Goal: Task Accomplishment & Management: Complete application form

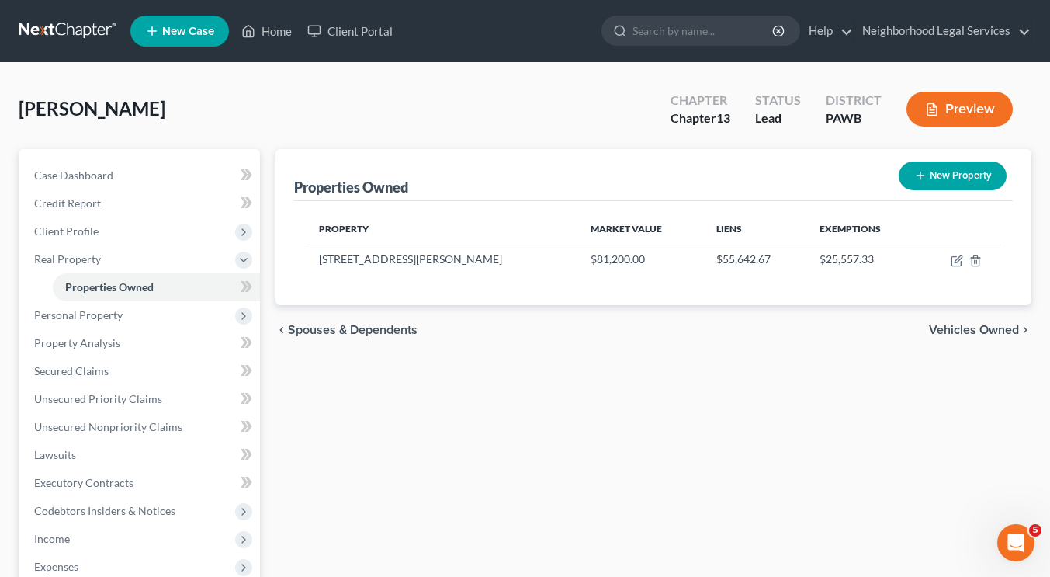
click at [82, 38] on link at bounding box center [68, 31] width 99 height 28
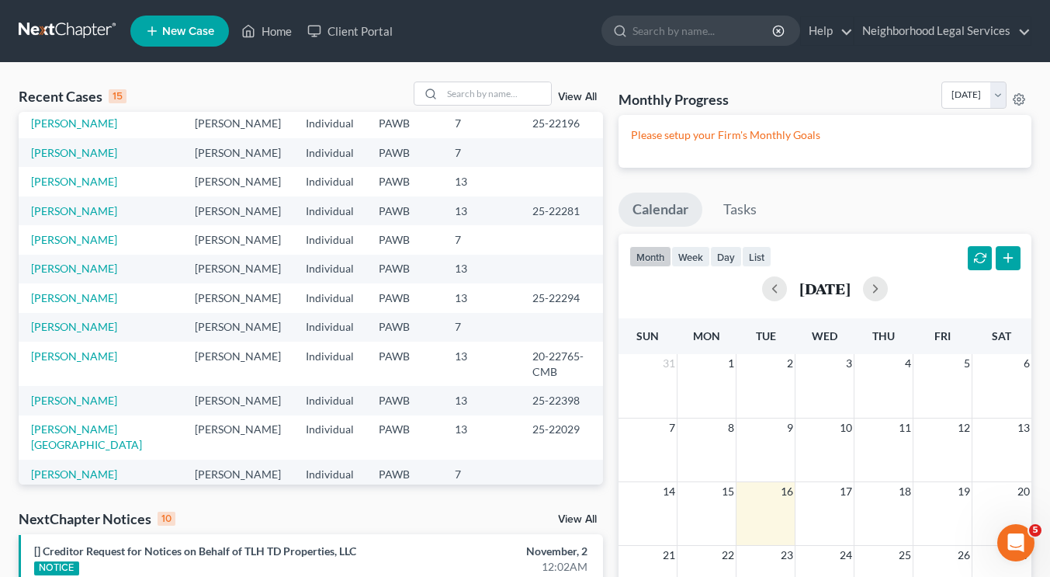
scroll to position [137, 0]
click at [450, 92] on input "search" at bounding box center [496, 93] width 109 height 23
type input "jeanne six"
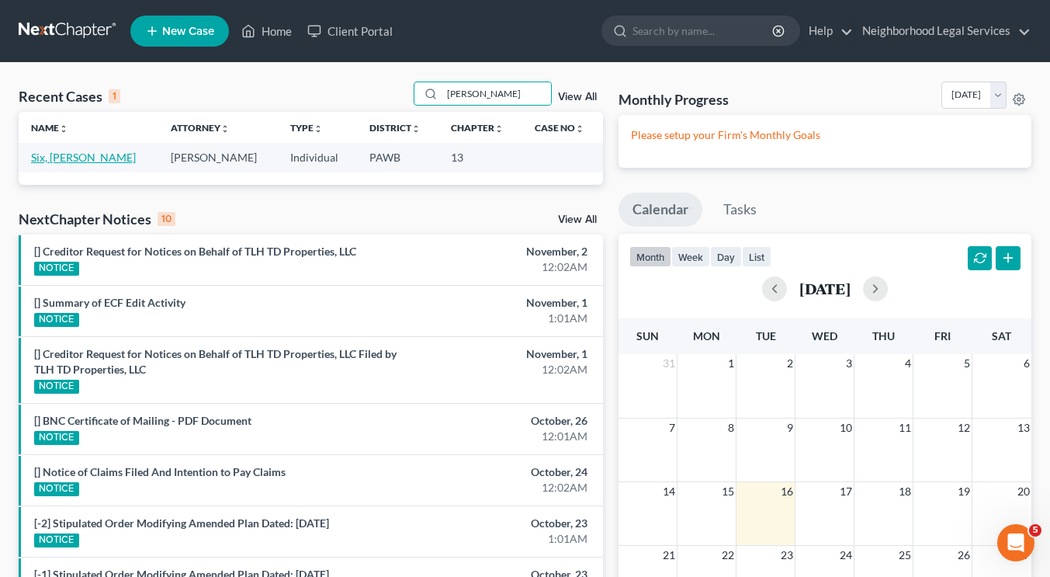
click at [57, 153] on link "Six, Jeanne" at bounding box center [83, 157] width 105 height 13
select select "10"
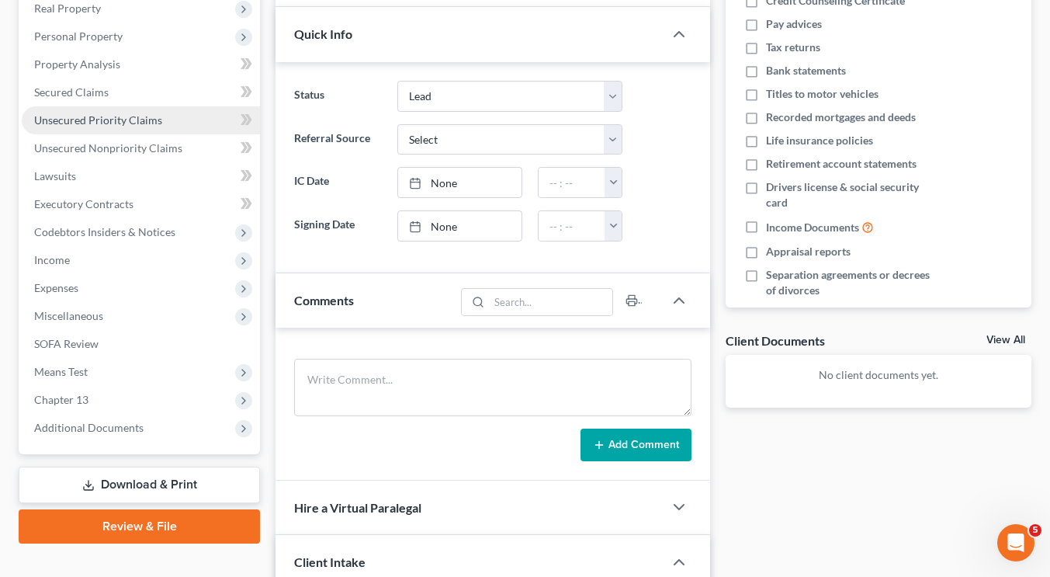
scroll to position [58, 0]
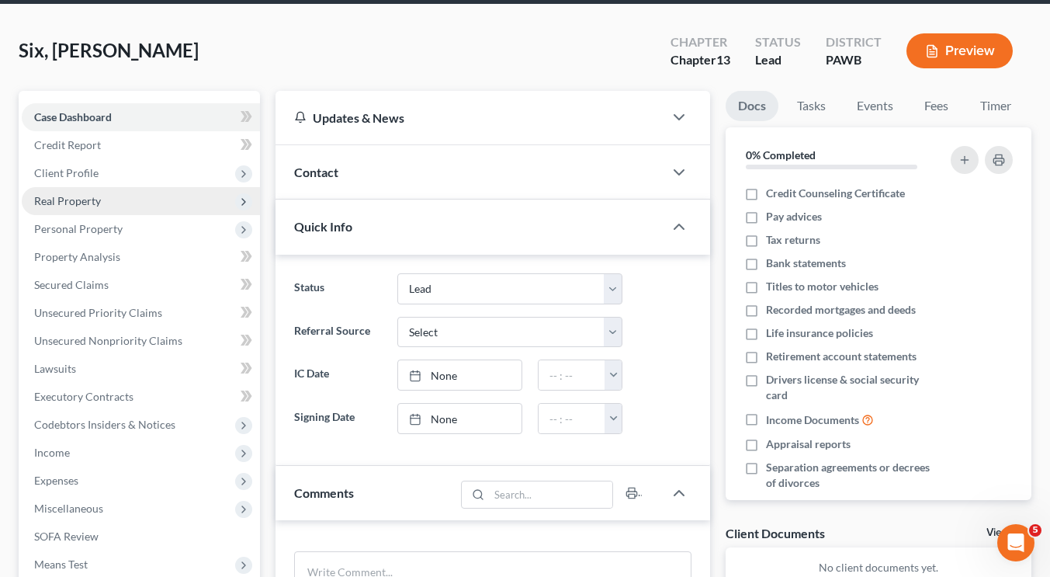
click at [137, 191] on span "Real Property" at bounding box center [141, 201] width 238 height 28
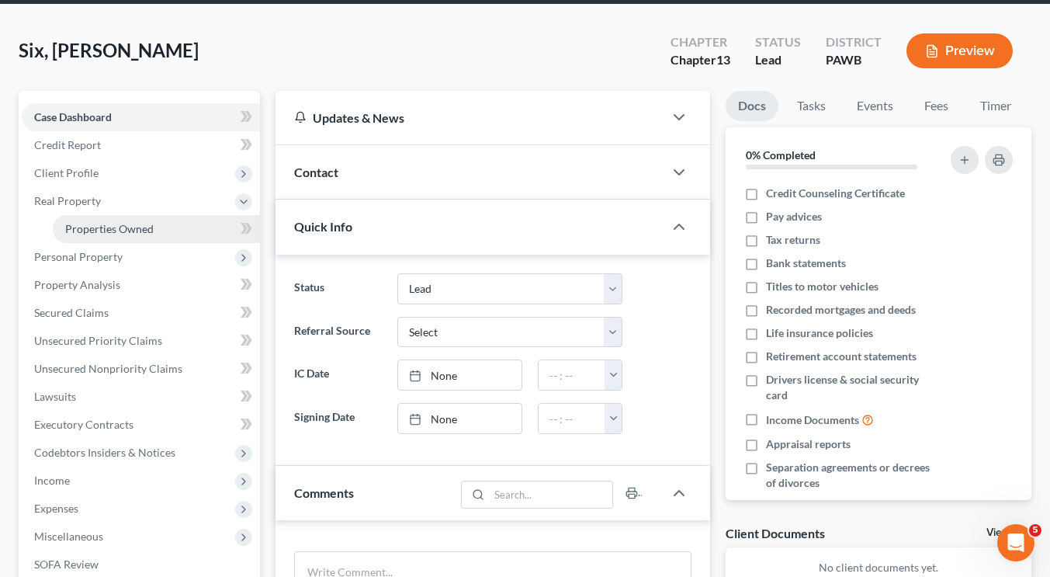
click at [134, 227] on span "Properties Owned" at bounding box center [109, 228] width 88 height 13
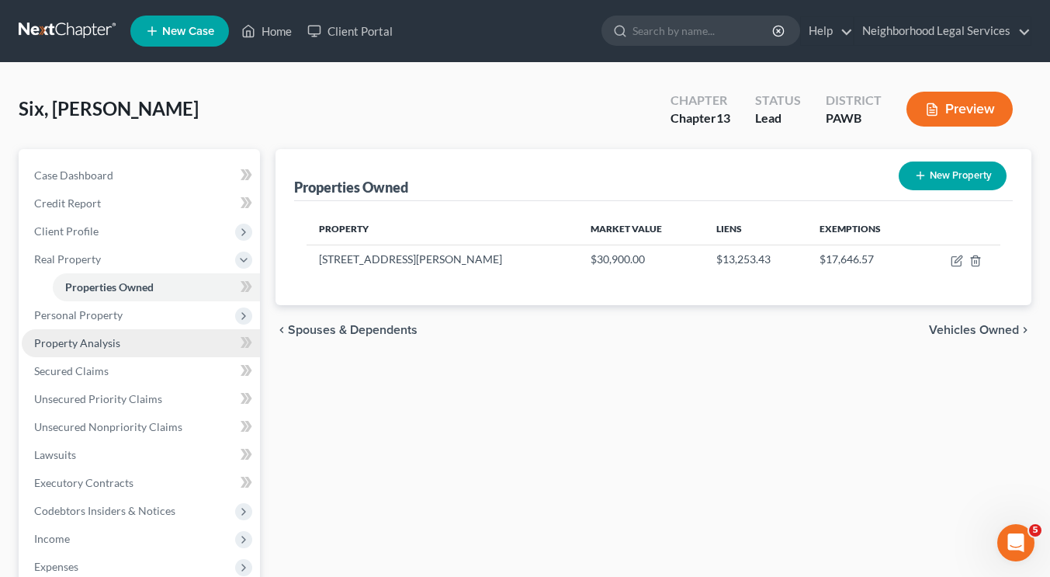
click at [138, 329] on link "Property Analysis" at bounding box center [141, 343] width 238 height 28
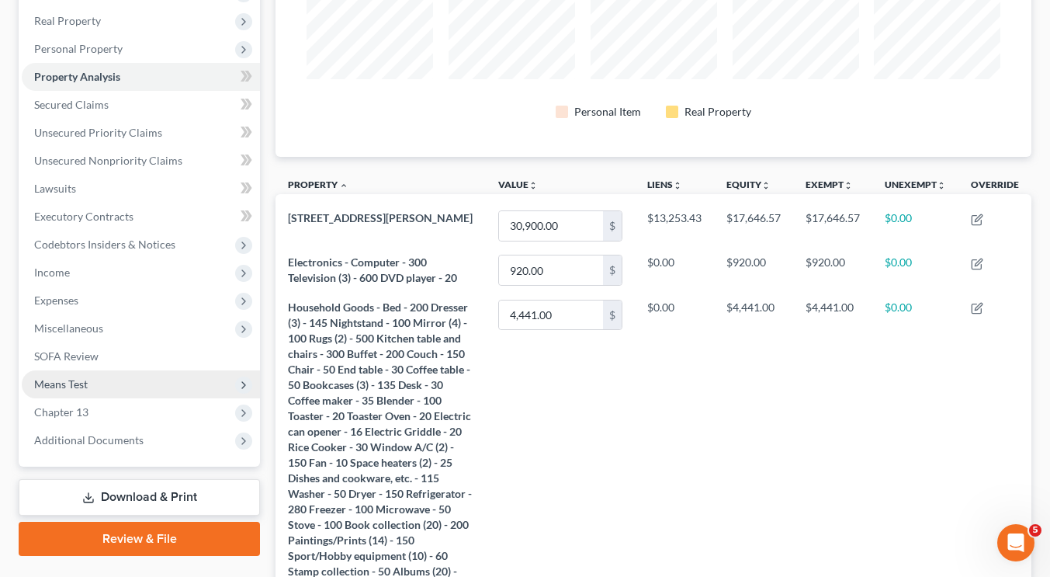
scroll to position [238, 0]
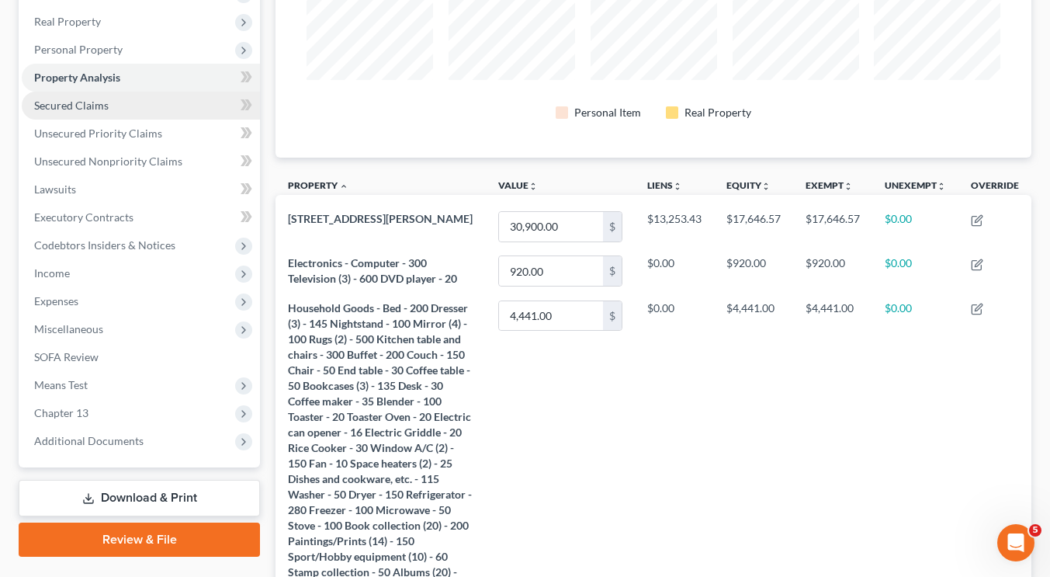
click at [141, 105] on link "Secured Claims" at bounding box center [141, 106] width 238 height 28
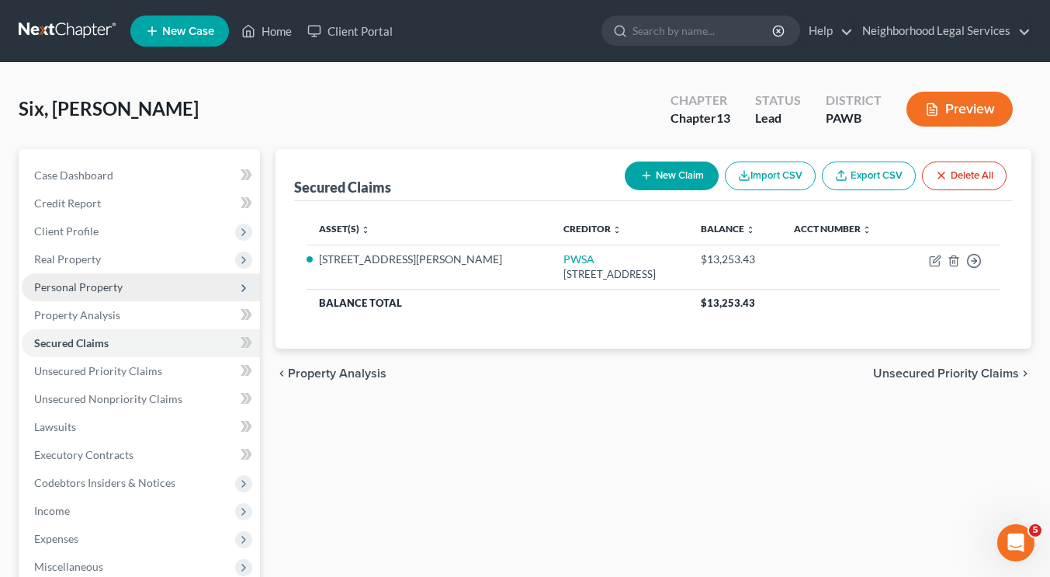
scroll to position [103, 0]
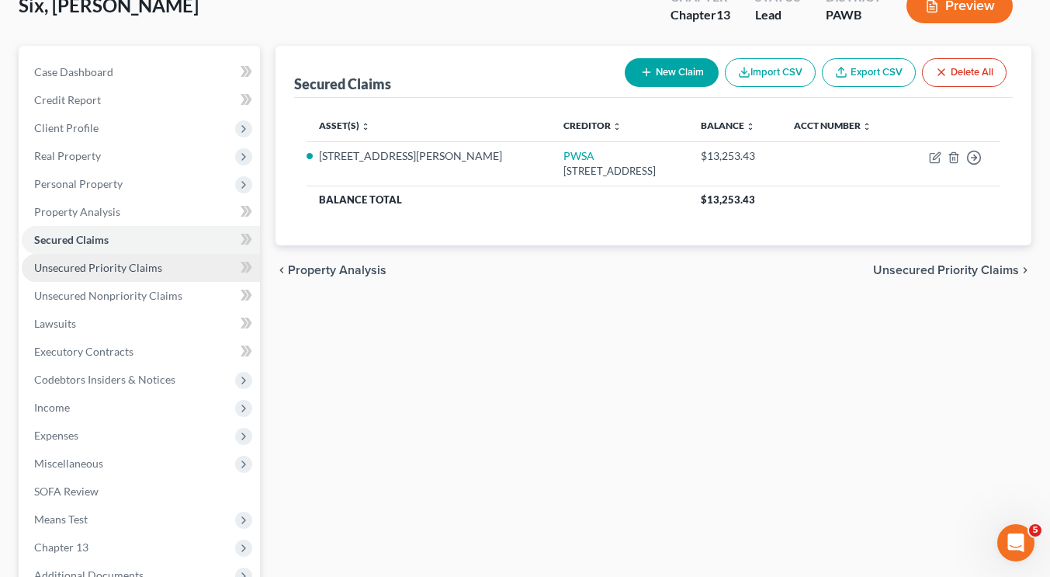
click at [102, 272] on span "Unsecured Priority Claims" at bounding box center [98, 267] width 128 height 13
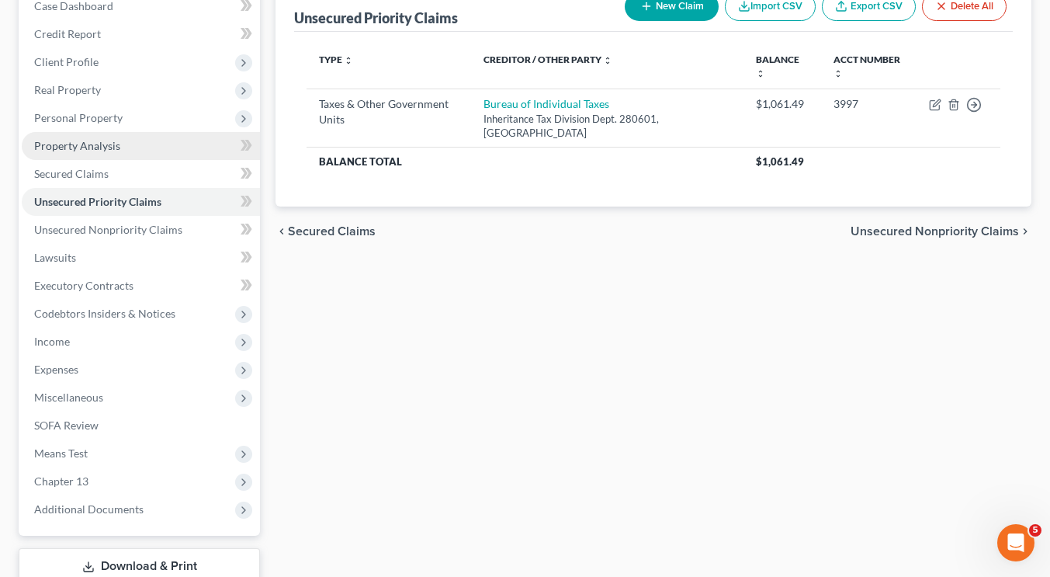
scroll to position [275, 0]
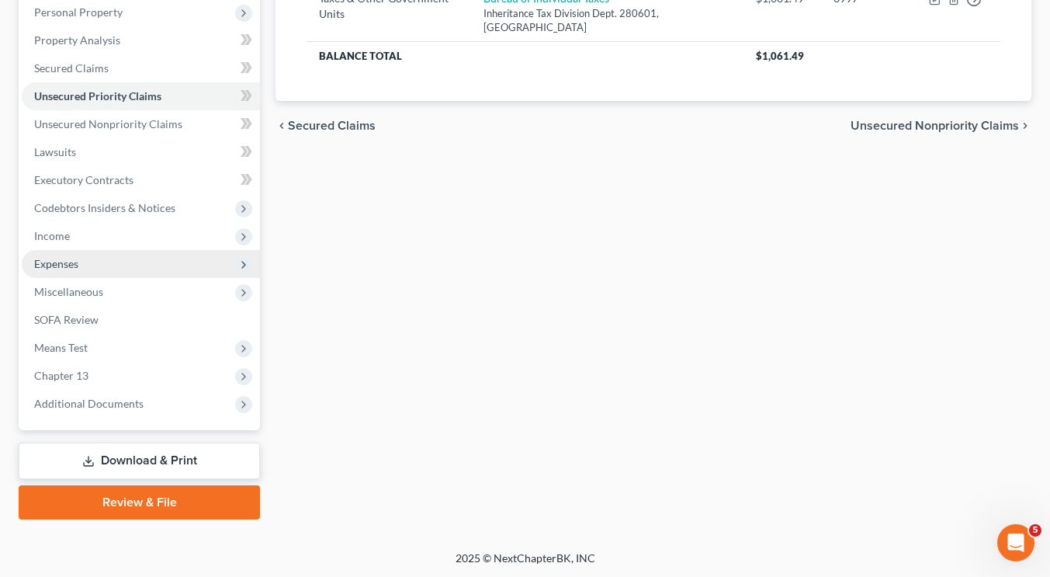
click at [64, 274] on span "Expenses" at bounding box center [141, 264] width 238 height 28
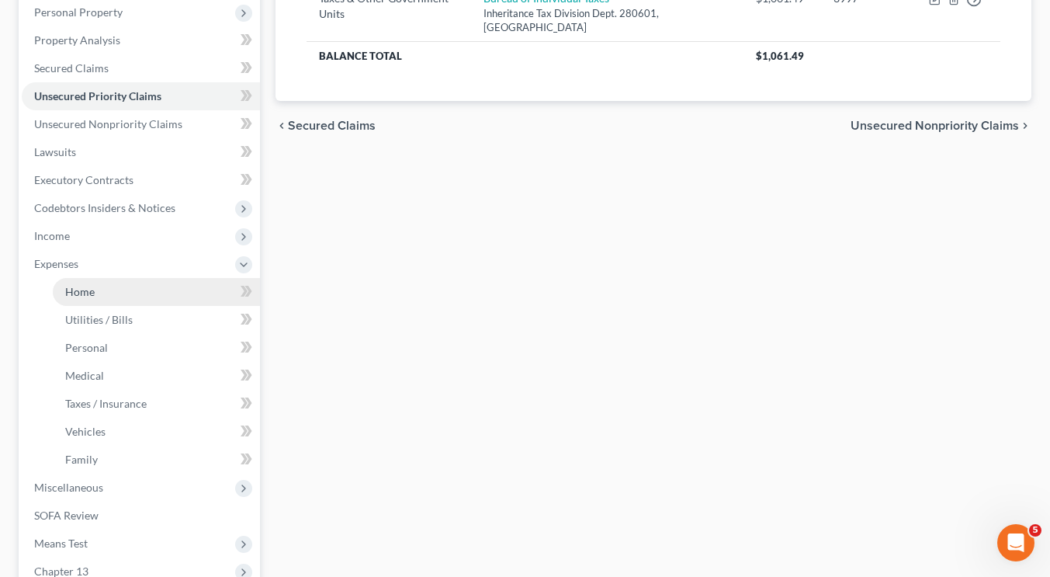
click at [76, 296] on span "Home" at bounding box center [79, 291] width 29 height 13
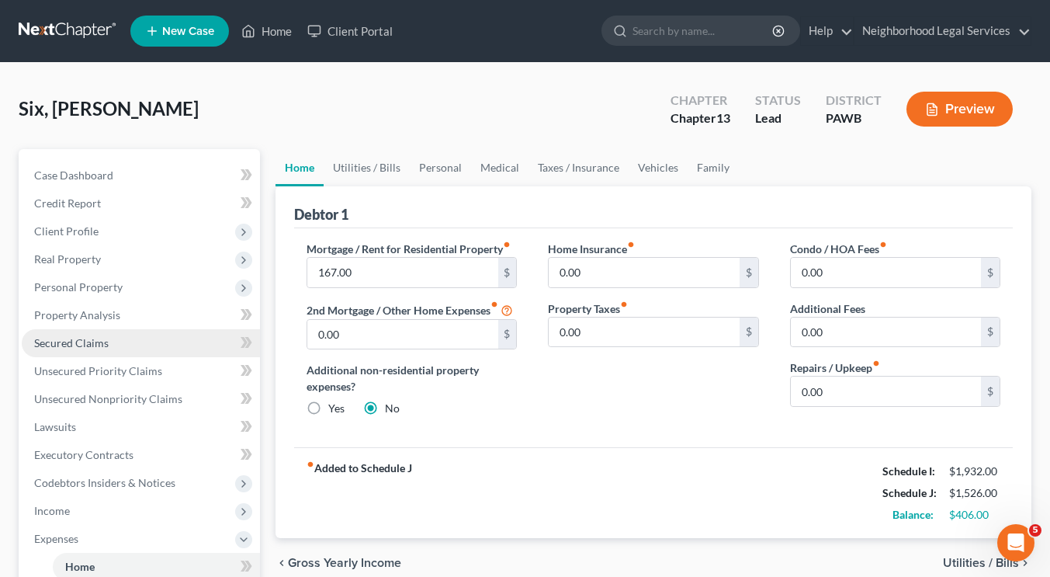
click at [102, 350] on link "Secured Claims" at bounding box center [141, 343] width 238 height 28
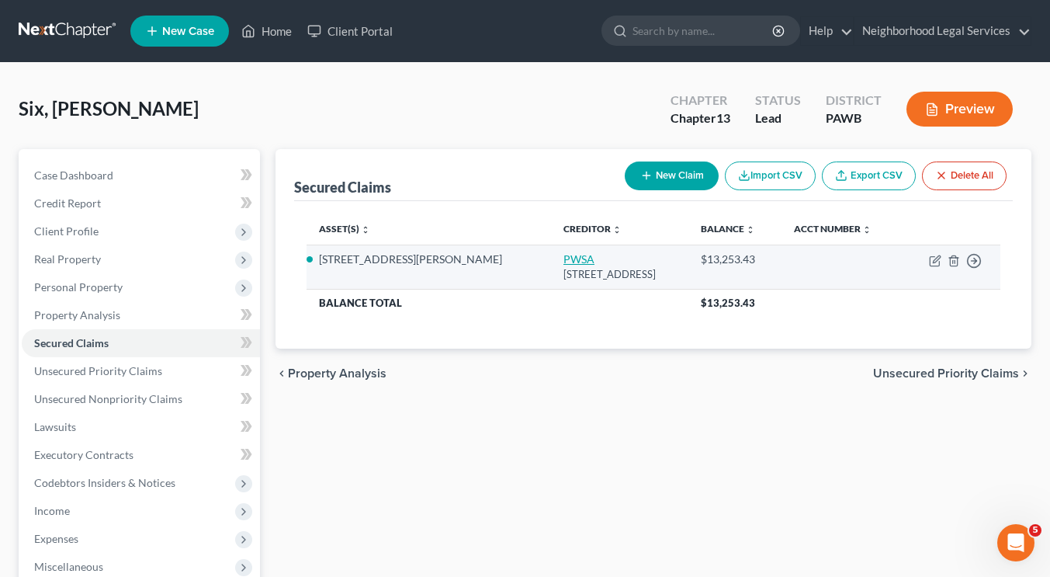
click at [564, 258] on link "PWSA" at bounding box center [579, 258] width 31 height 13
select select "39"
select select "4"
select select "0"
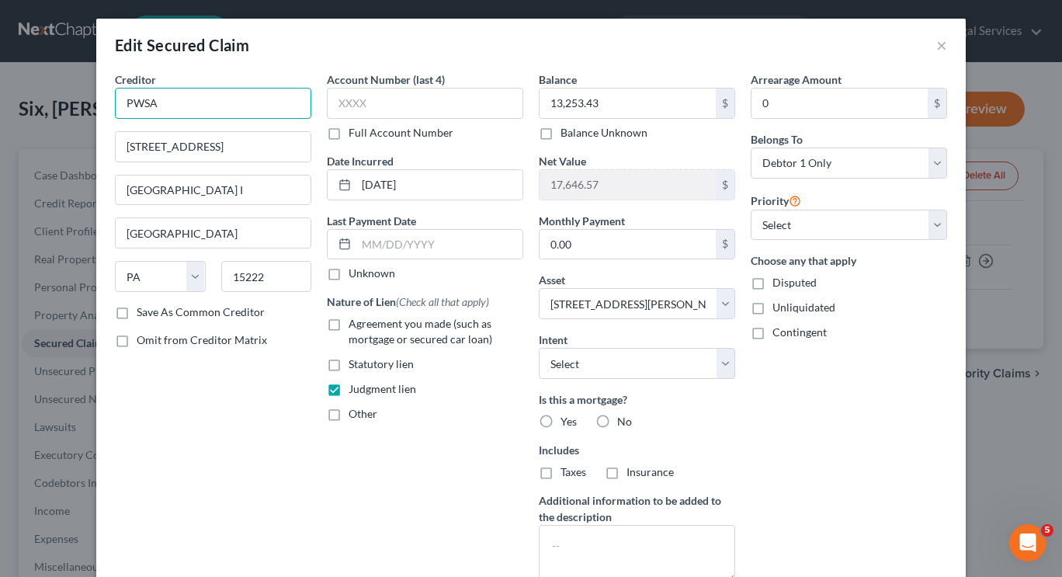
click at [190, 114] on input "PWSA" at bounding box center [213, 103] width 196 height 31
click at [928, 48] on div "Edit Secured Claim ×" at bounding box center [530, 45] width 869 height 53
click at [930, 49] on div "Edit Secured Claim ×" at bounding box center [530, 45] width 869 height 53
click at [936, 47] on button "×" at bounding box center [941, 45] width 11 height 19
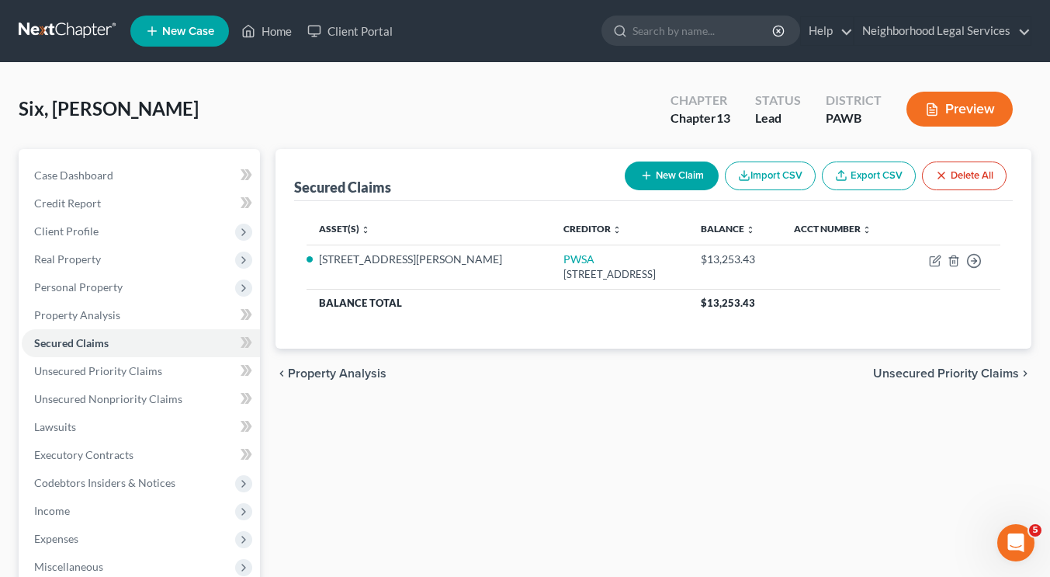
click at [54, 23] on link at bounding box center [68, 31] width 99 height 28
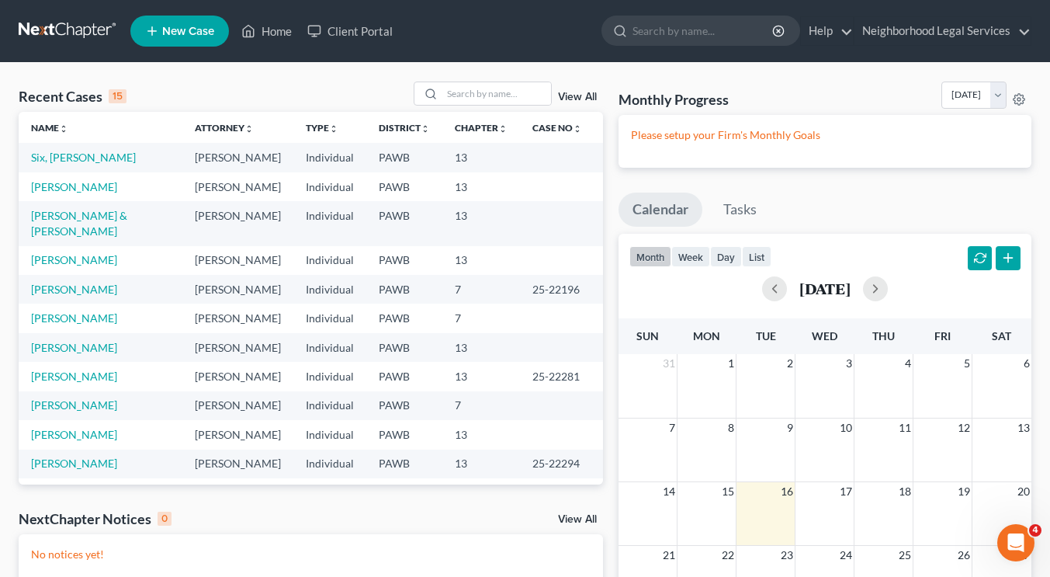
scroll to position [15, 0]
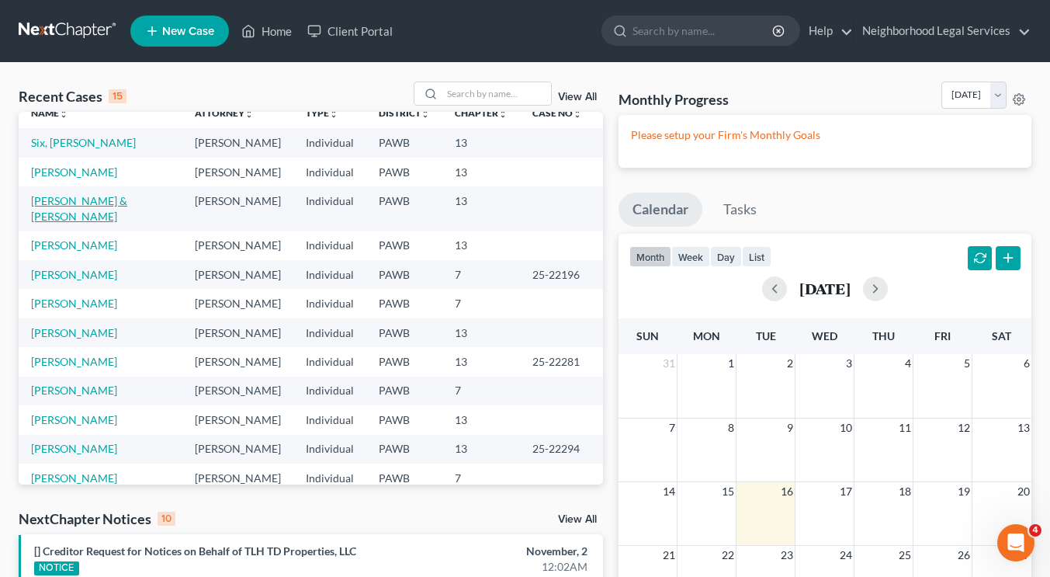
click at [85, 200] on link "Franczak, Judy Ann & Thomas" at bounding box center [79, 208] width 96 height 29
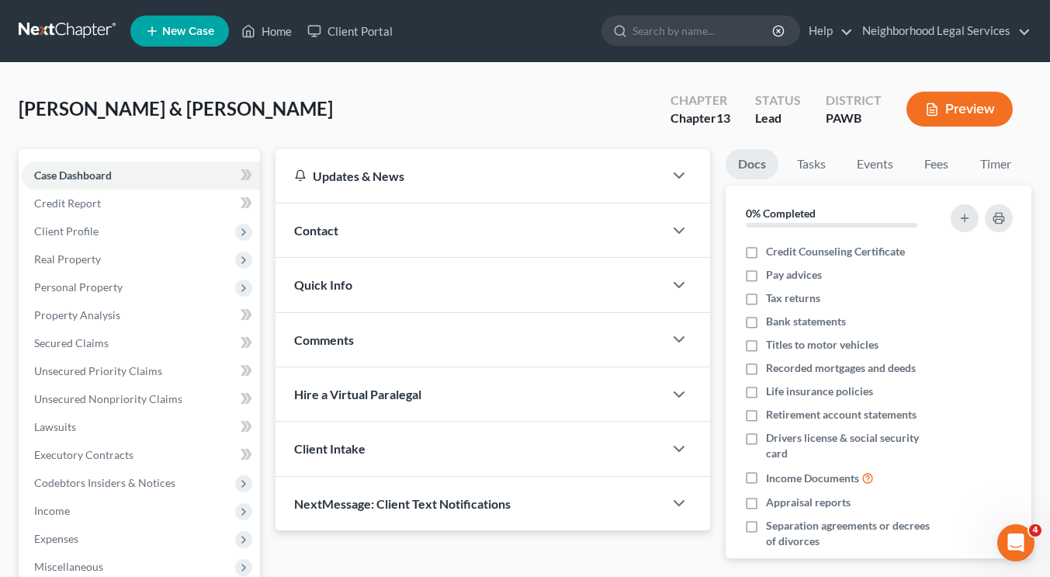
scroll to position [275, 0]
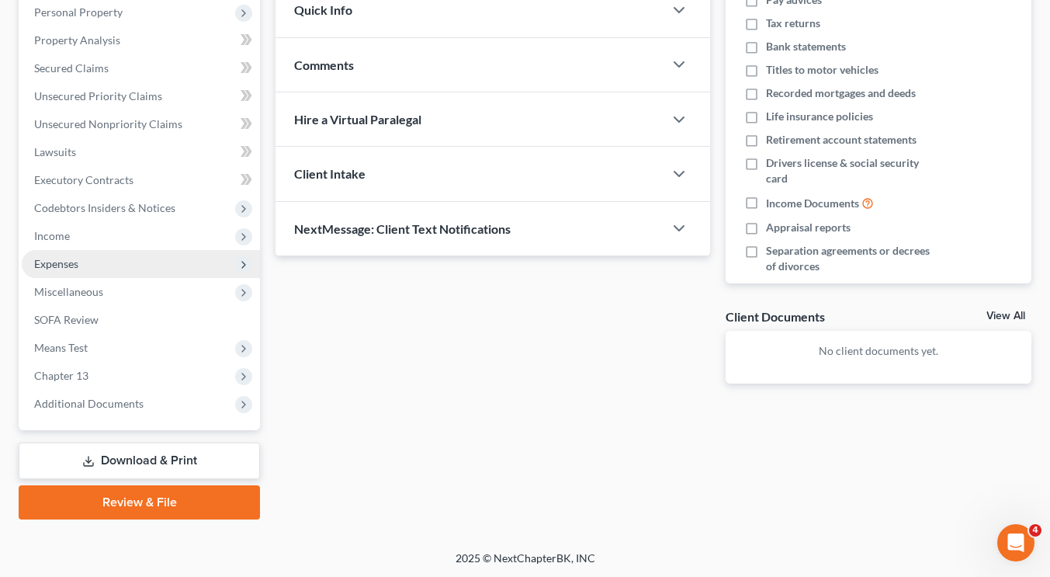
click at [163, 251] on span "Expenses" at bounding box center [141, 264] width 238 height 28
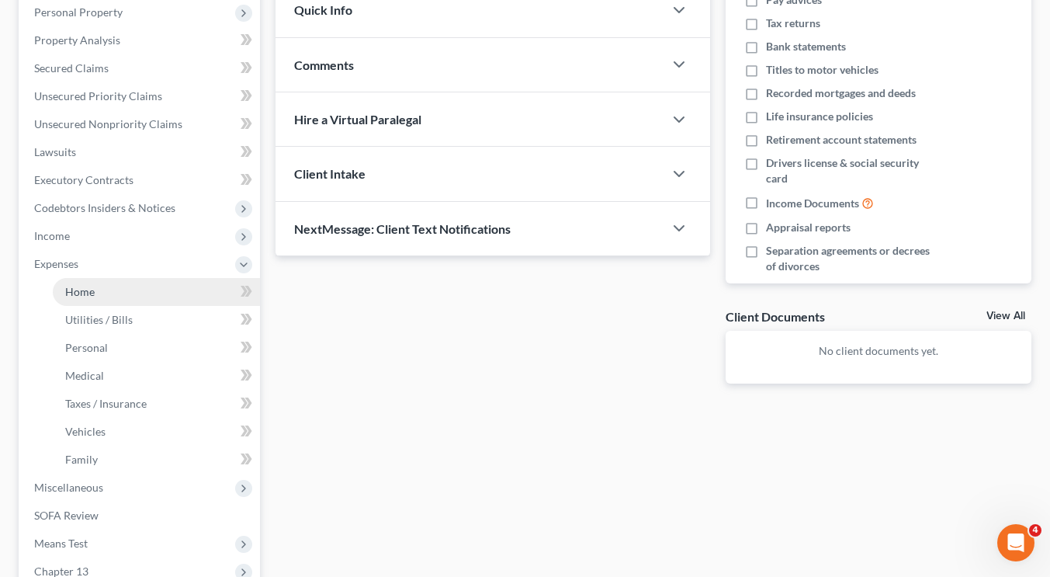
click at [158, 278] on link "Home" at bounding box center [156, 292] width 207 height 28
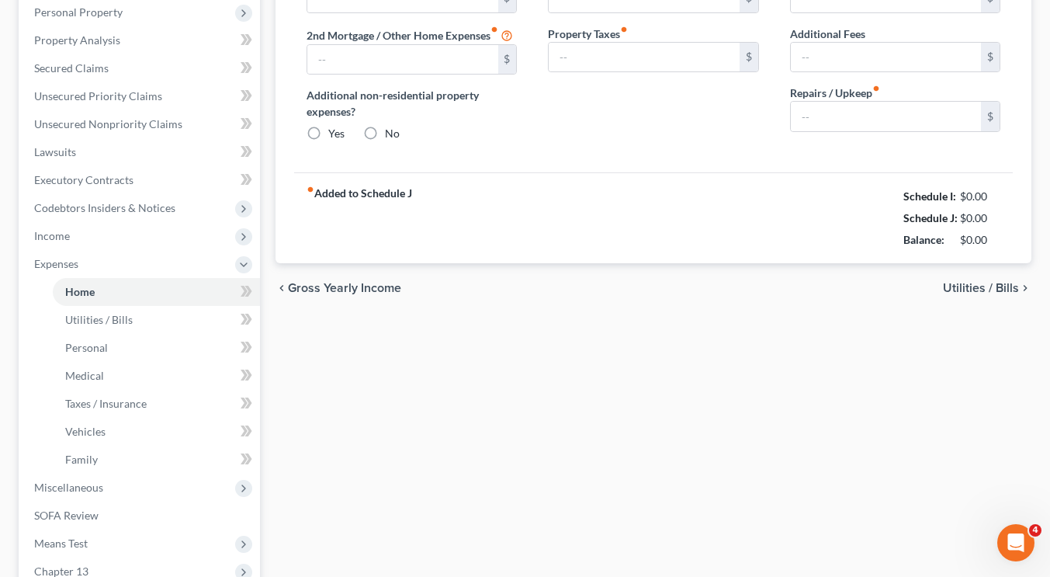
type input "942.31"
type input "0.00"
radio input "true"
type input "0.00"
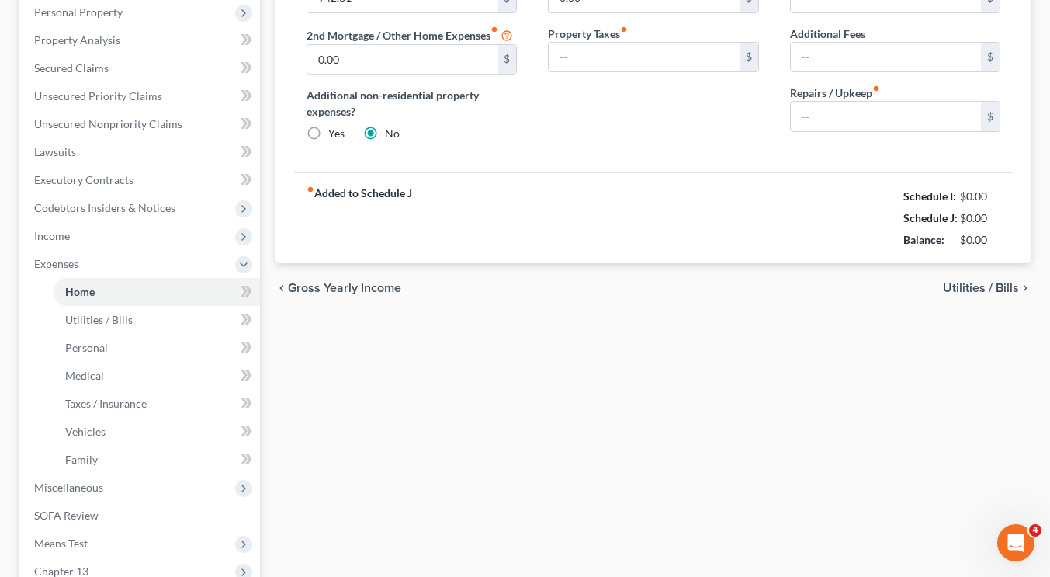
type input "0.00"
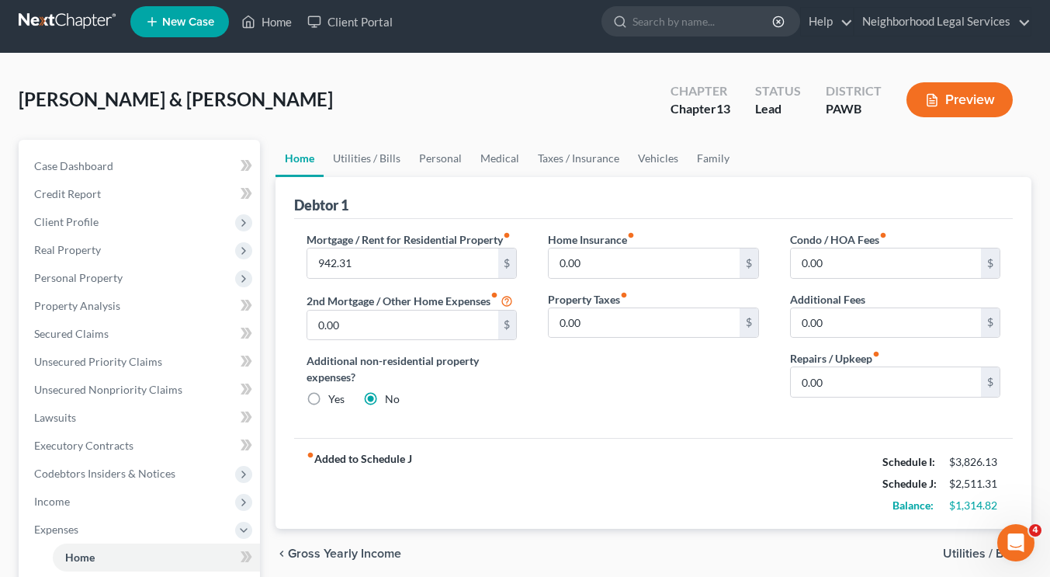
scroll to position [12, 0]
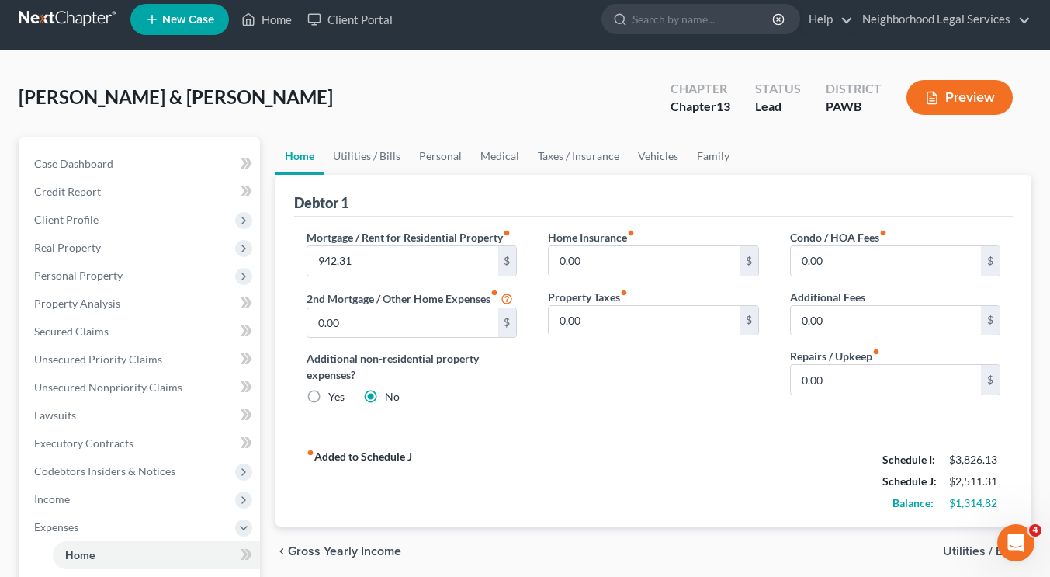
scroll to position [207, 0]
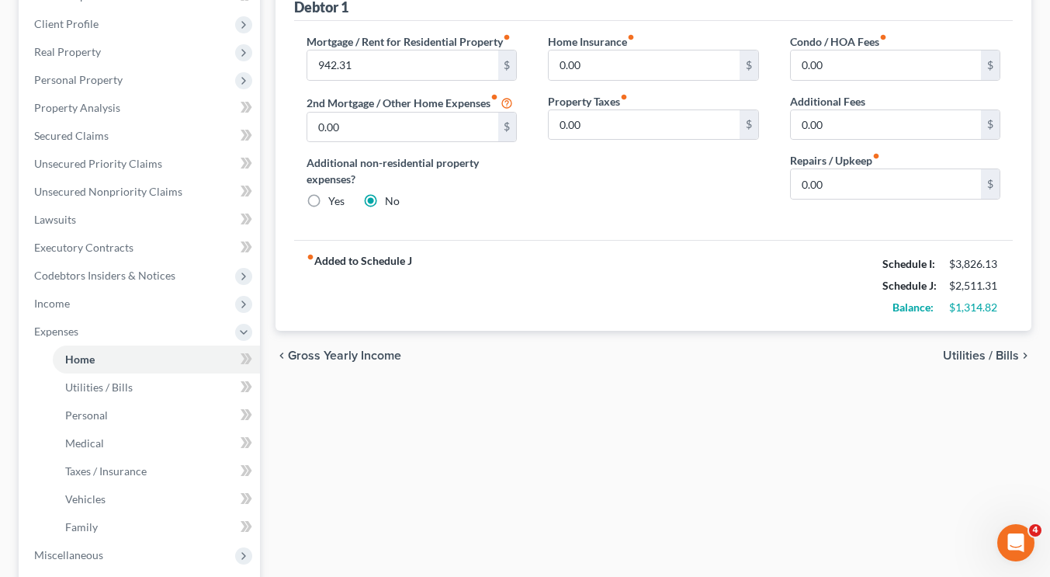
click at [112, 298] on span "Income" at bounding box center [141, 304] width 238 height 28
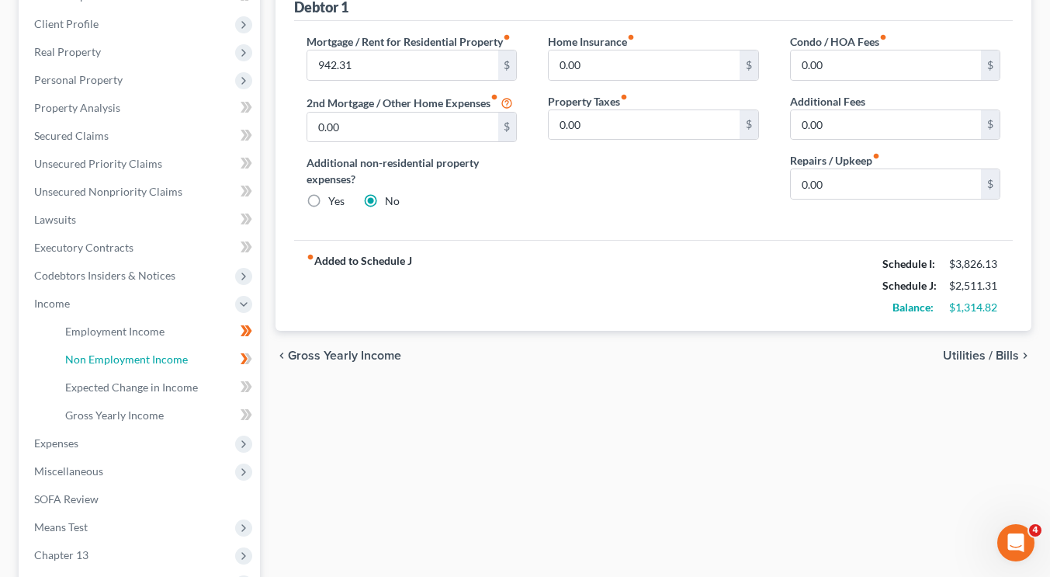
click at [156, 360] on span "Non Employment Income" at bounding box center [126, 358] width 123 height 13
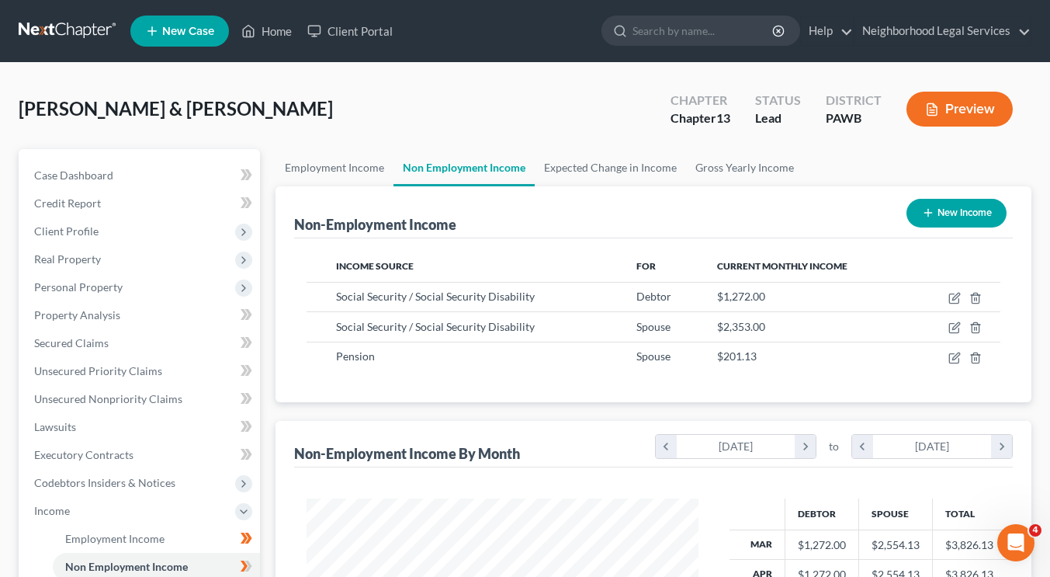
scroll to position [108, 0]
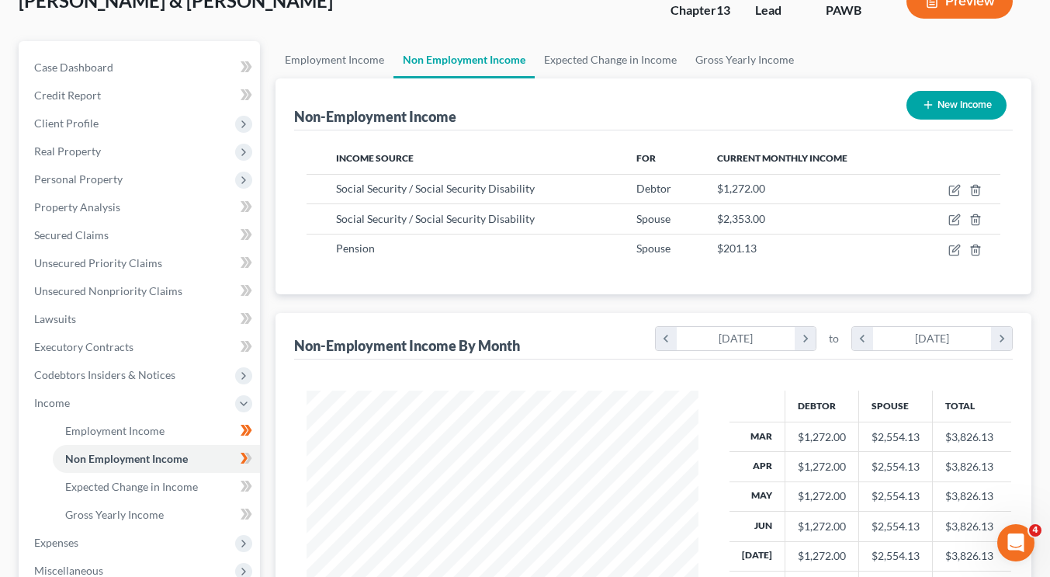
click at [156, 145] on span "Real Property" at bounding box center [141, 151] width 238 height 28
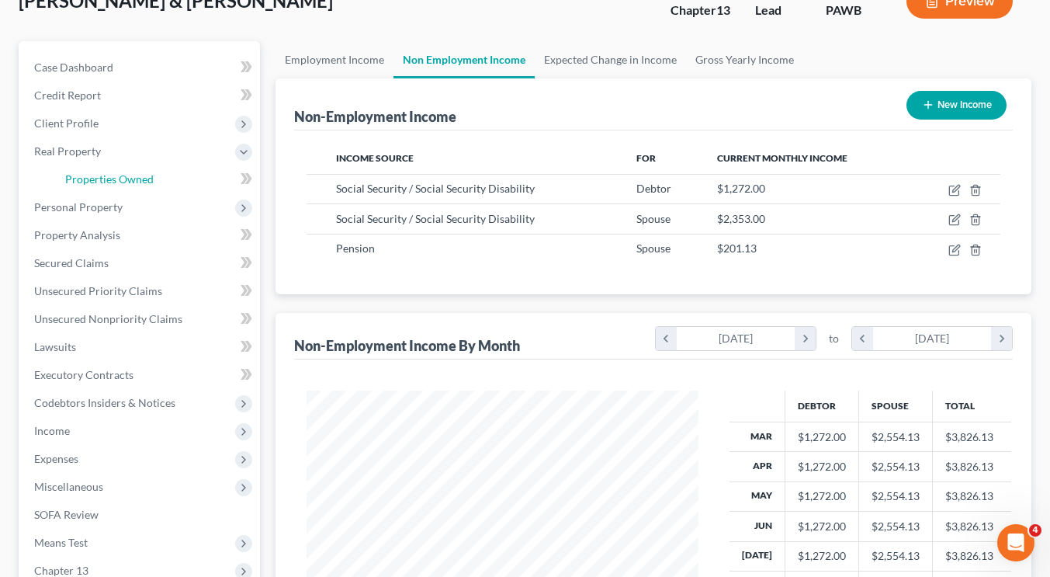
click at [130, 173] on span "Properties Owned" at bounding box center [109, 178] width 88 height 13
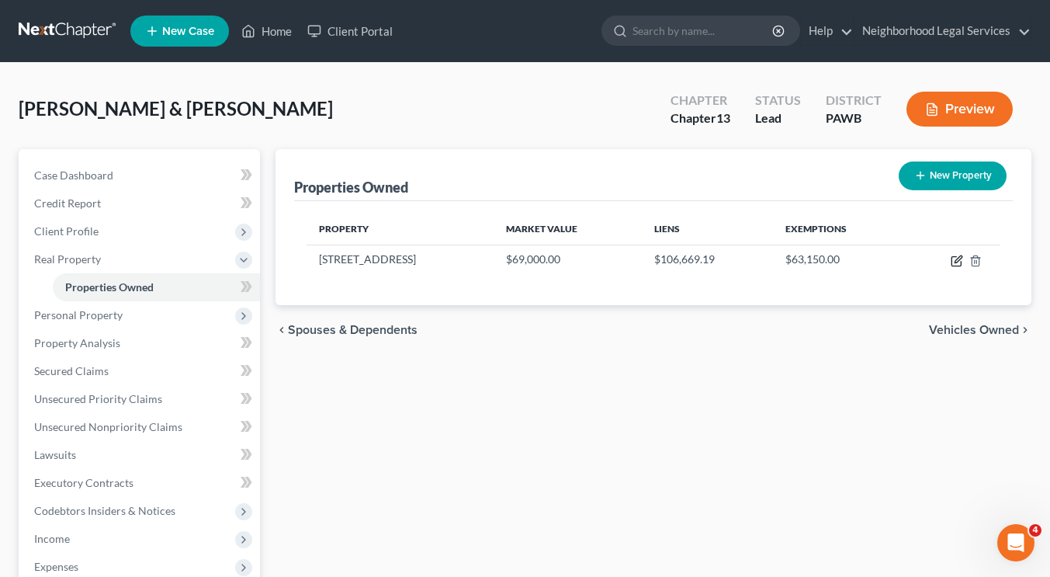
click at [957, 262] on icon "button" at bounding box center [958, 258] width 7 height 7
select select "39"
select select "2"
select select "0"
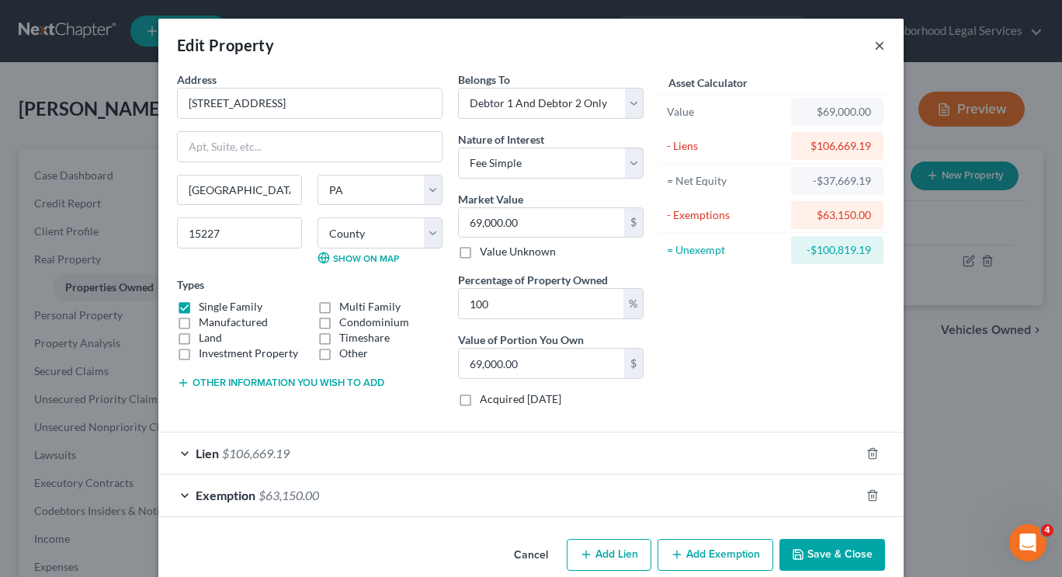
click at [875, 50] on button "×" at bounding box center [879, 45] width 11 height 19
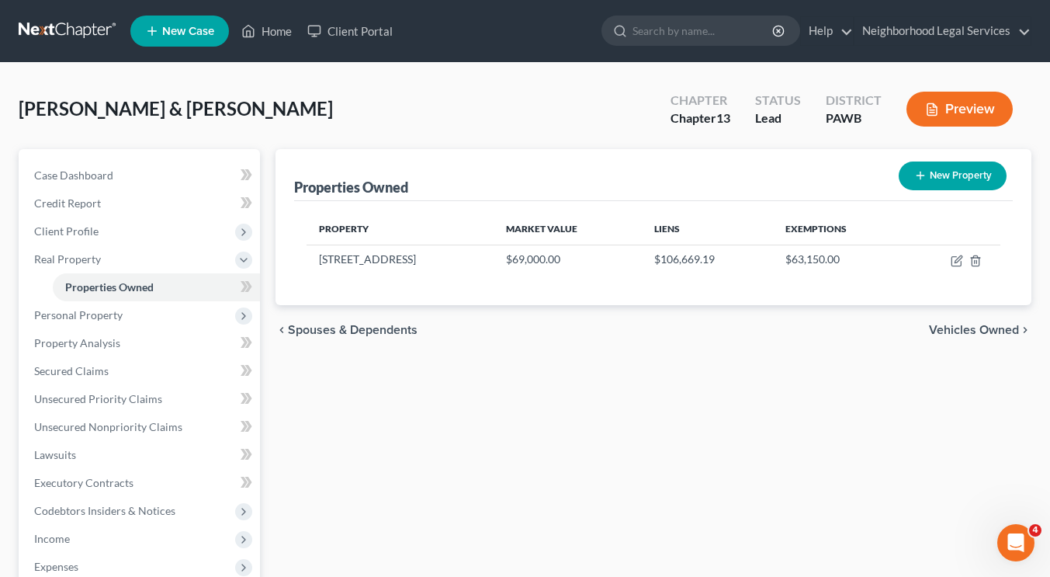
scroll to position [303, 0]
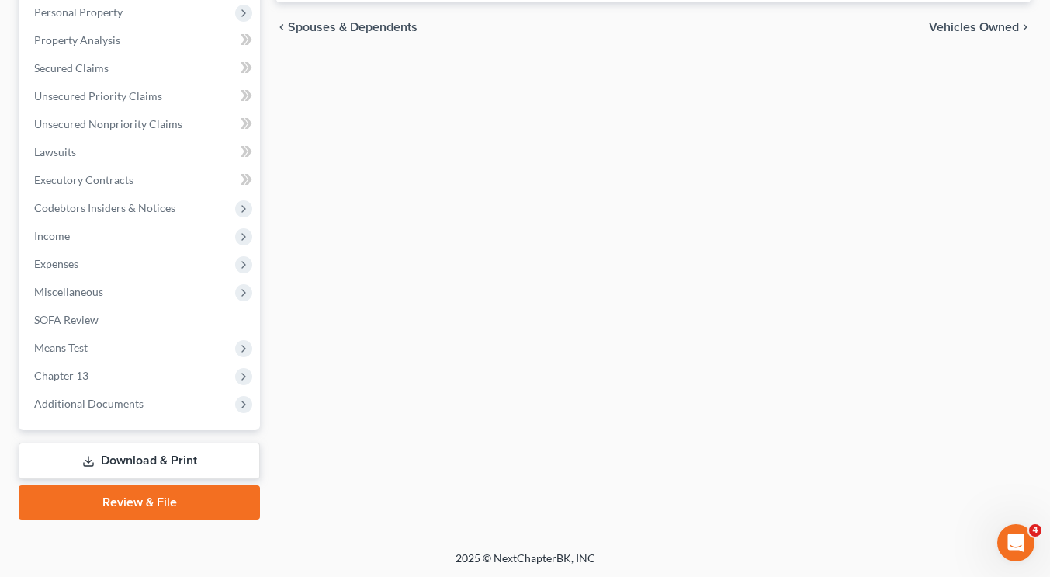
click at [133, 238] on span "Income" at bounding box center [141, 236] width 238 height 28
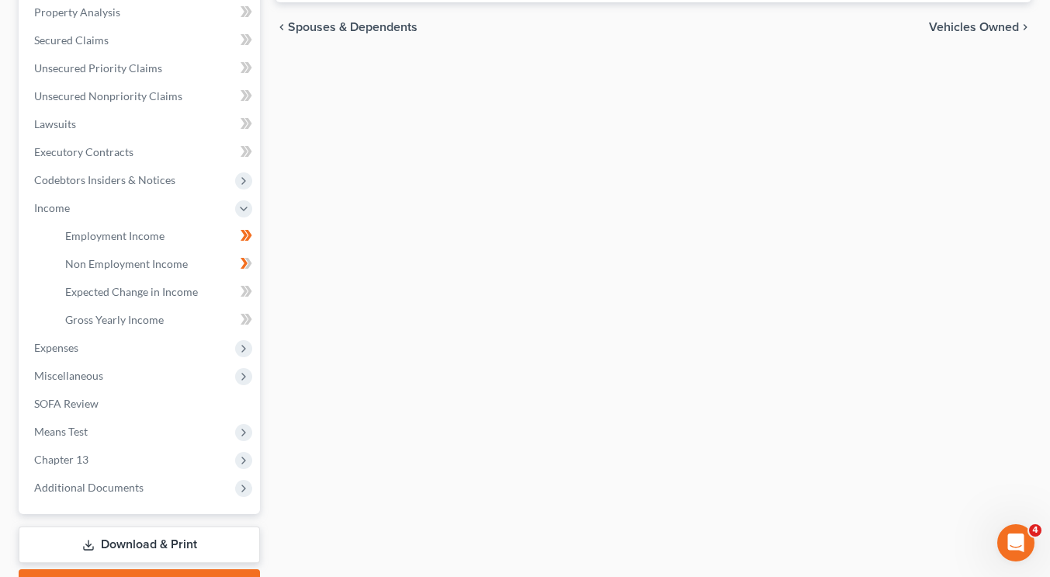
scroll to position [275, 0]
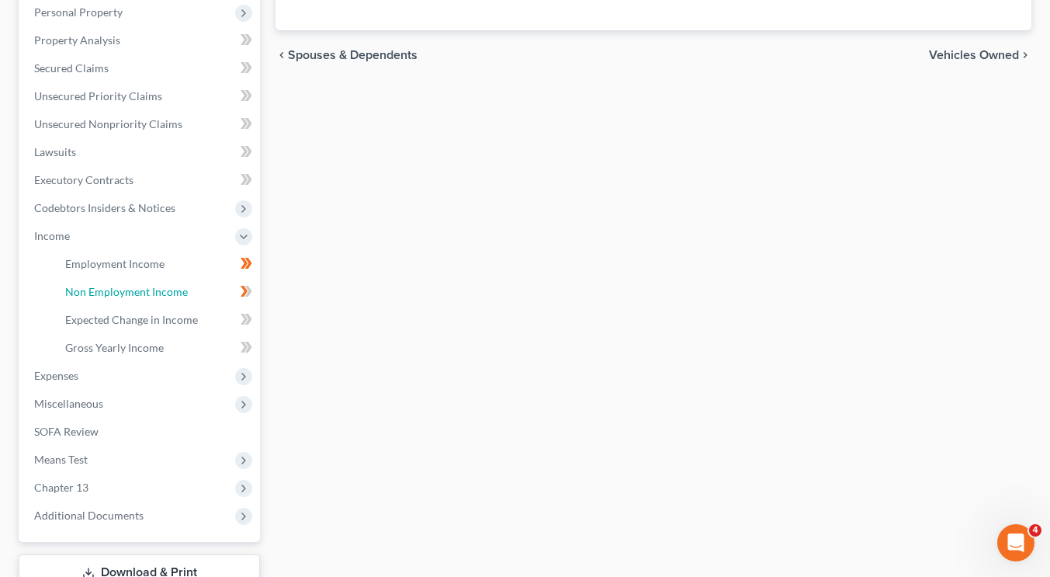
click at [152, 299] on link "Non Employment Income" at bounding box center [156, 292] width 207 height 28
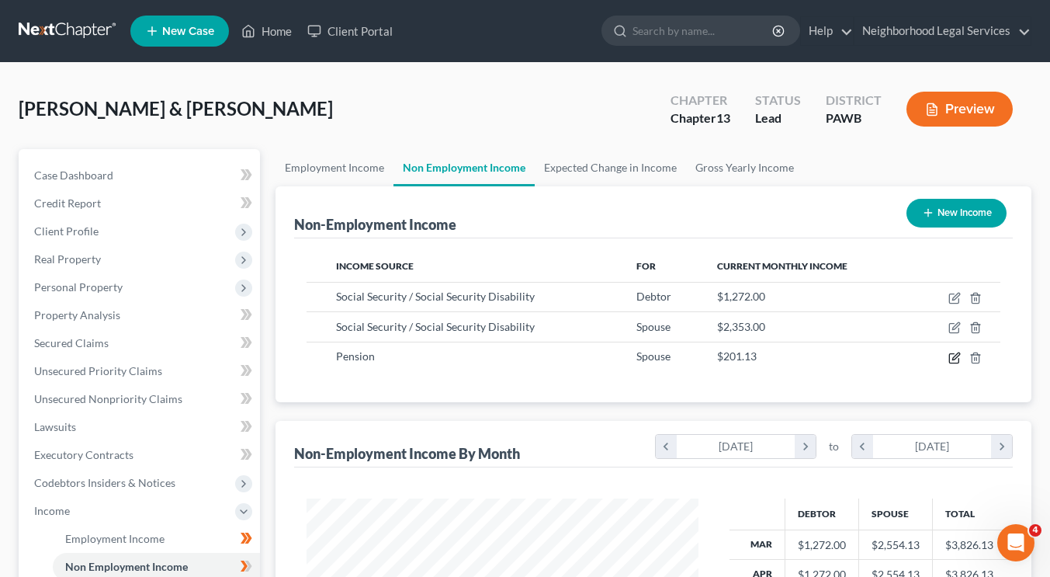
click at [954, 356] on icon "button" at bounding box center [955, 355] width 7 height 7
select select "2"
select select "0"
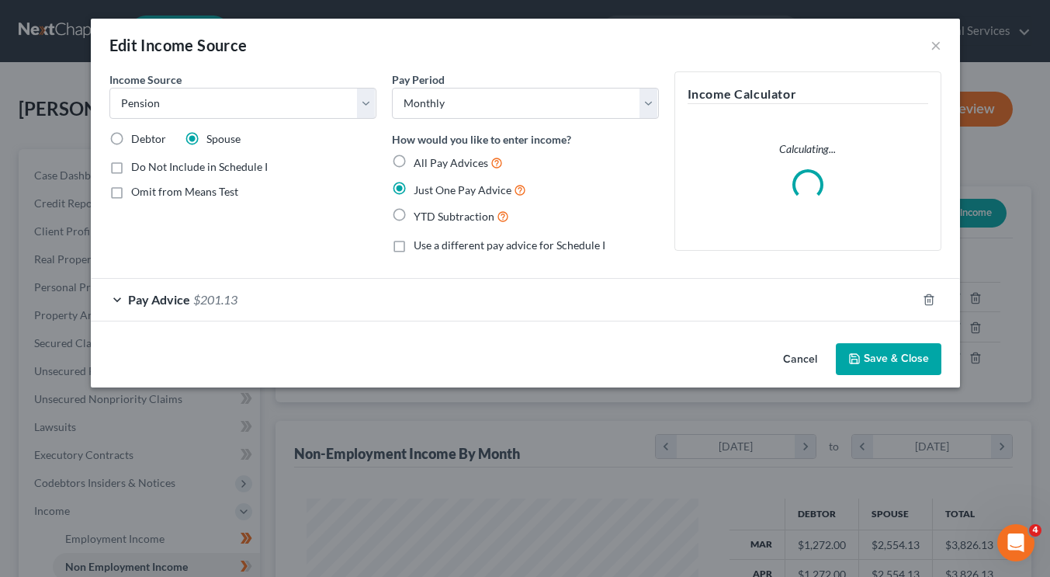
scroll to position [278, 428]
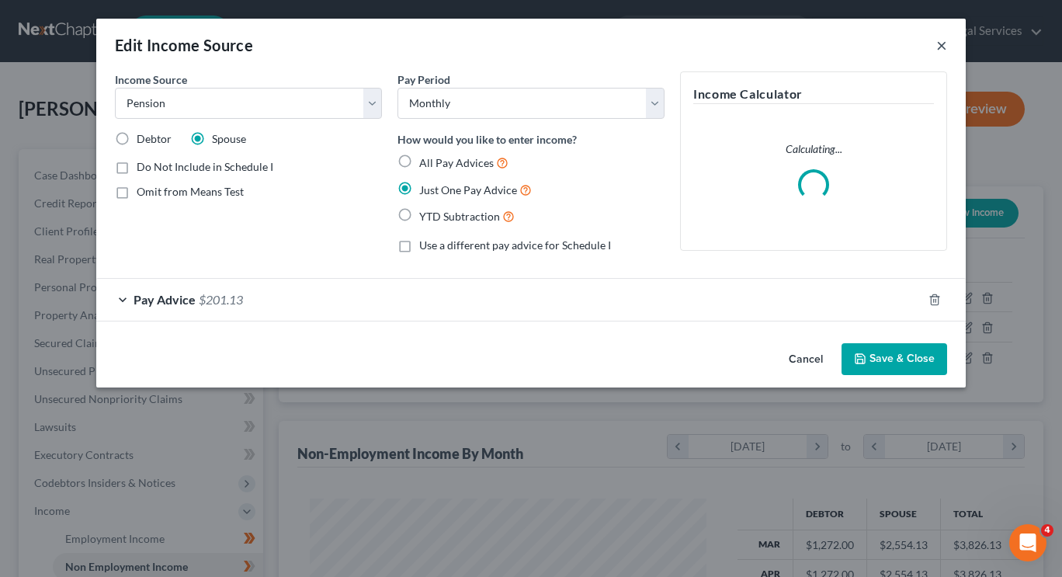
click at [941, 41] on button "×" at bounding box center [941, 45] width 11 height 19
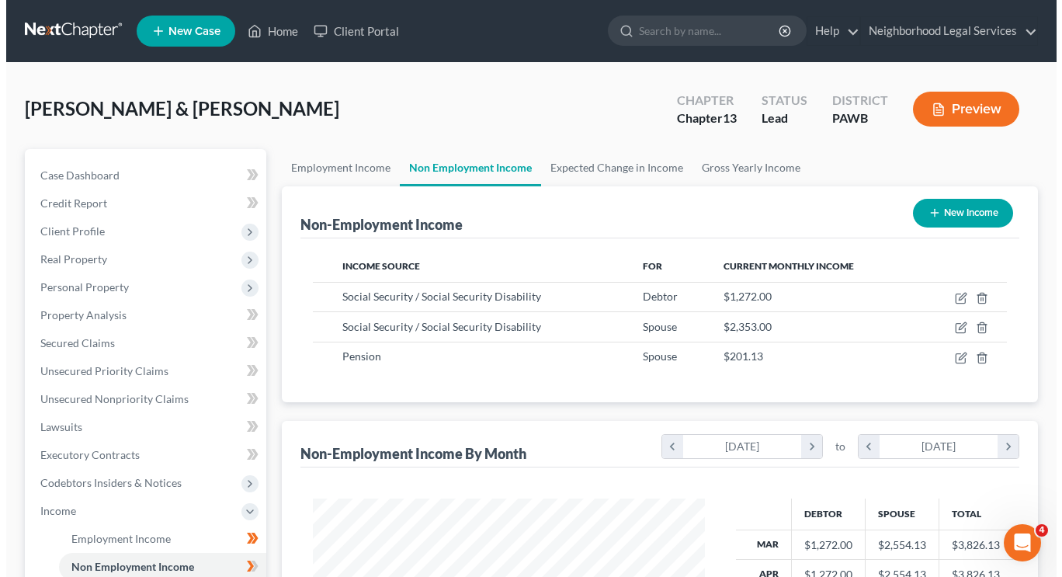
scroll to position [775939, 775795]
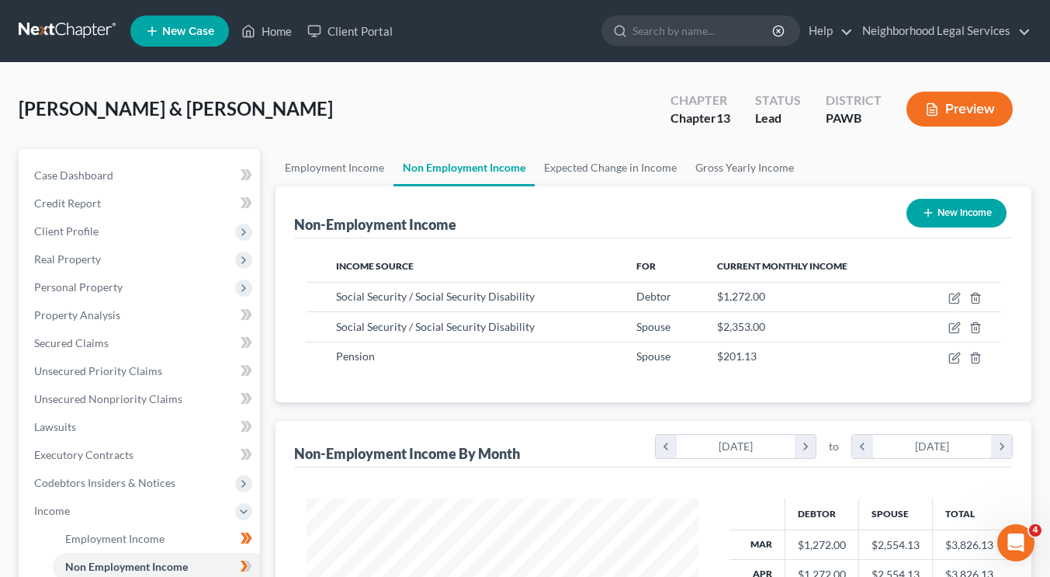
click at [891, 385] on div "Income Source For Current Monthly Income Social Security / Social Security Disa…" at bounding box center [653, 320] width 719 height 164
click at [954, 359] on icon "button" at bounding box center [955, 355] width 7 height 7
select select "2"
select select "0"
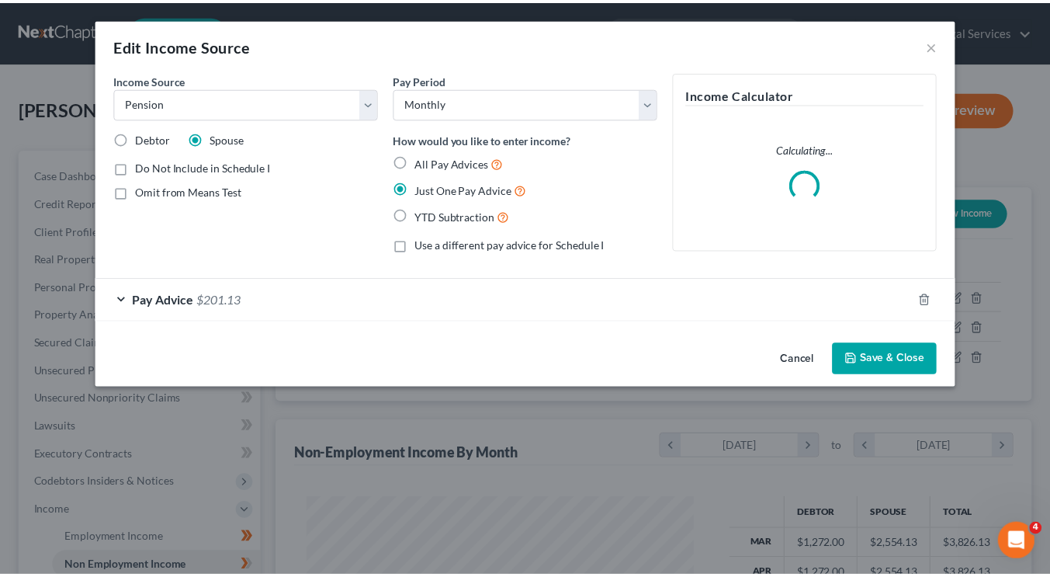
scroll to position [278, 428]
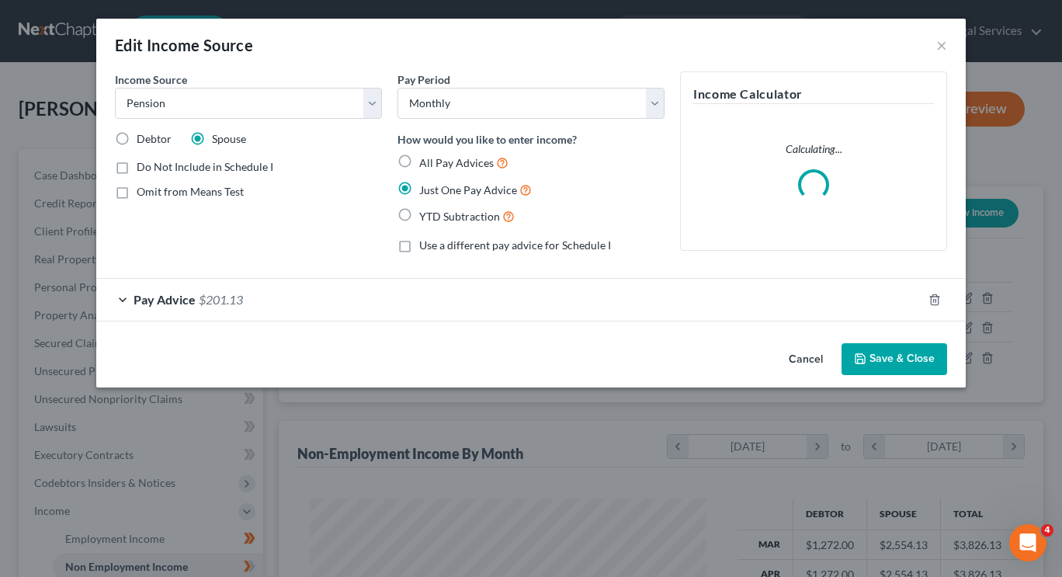
click at [167, 293] on span "Pay Advice" at bounding box center [165, 299] width 62 height 15
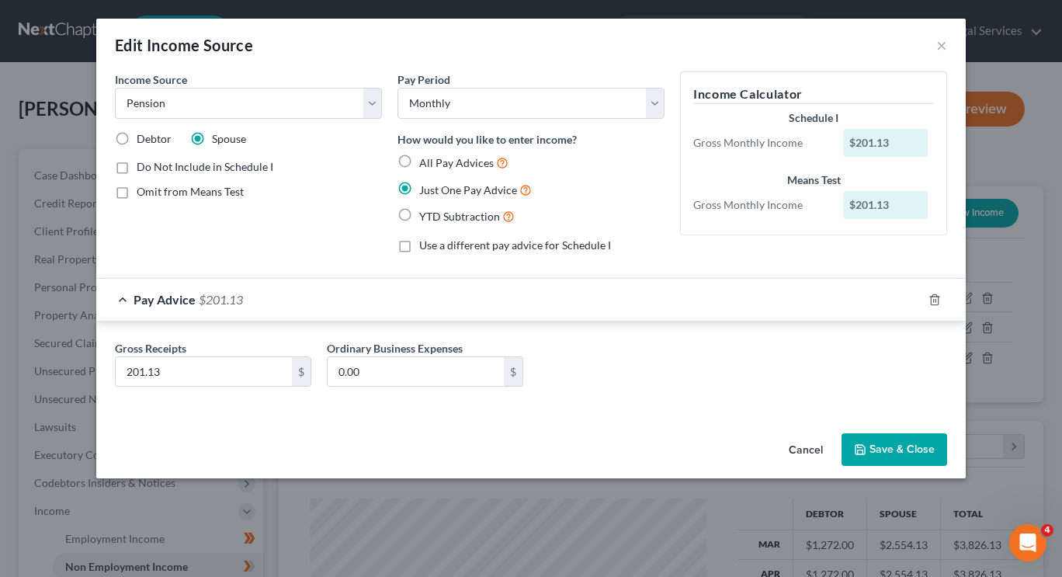
click at [167, 293] on span "Pay Advice" at bounding box center [165, 299] width 62 height 15
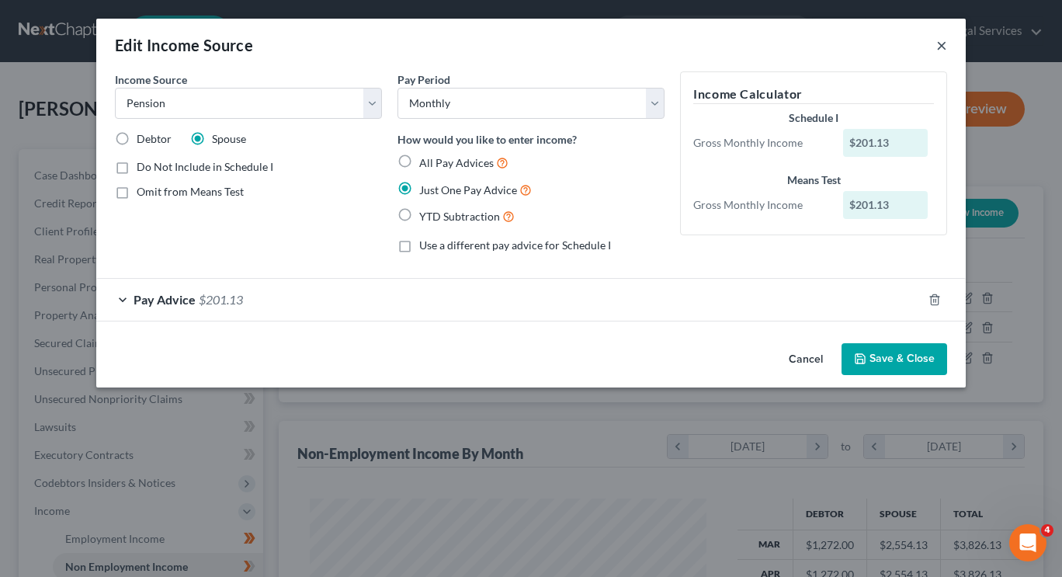
click at [939, 48] on button "×" at bounding box center [941, 45] width 11 height 19
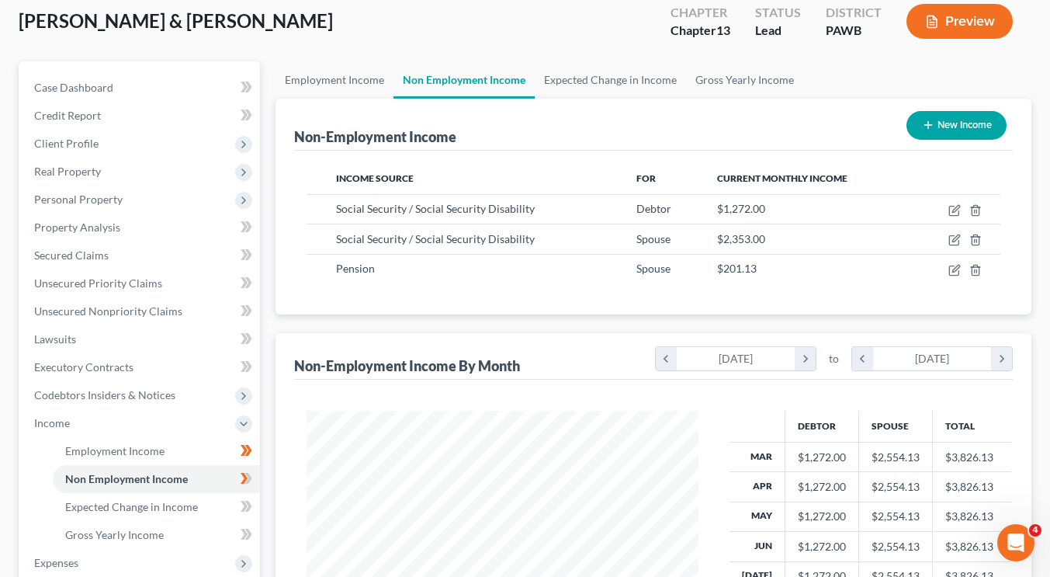
scroll to position [90, 0]
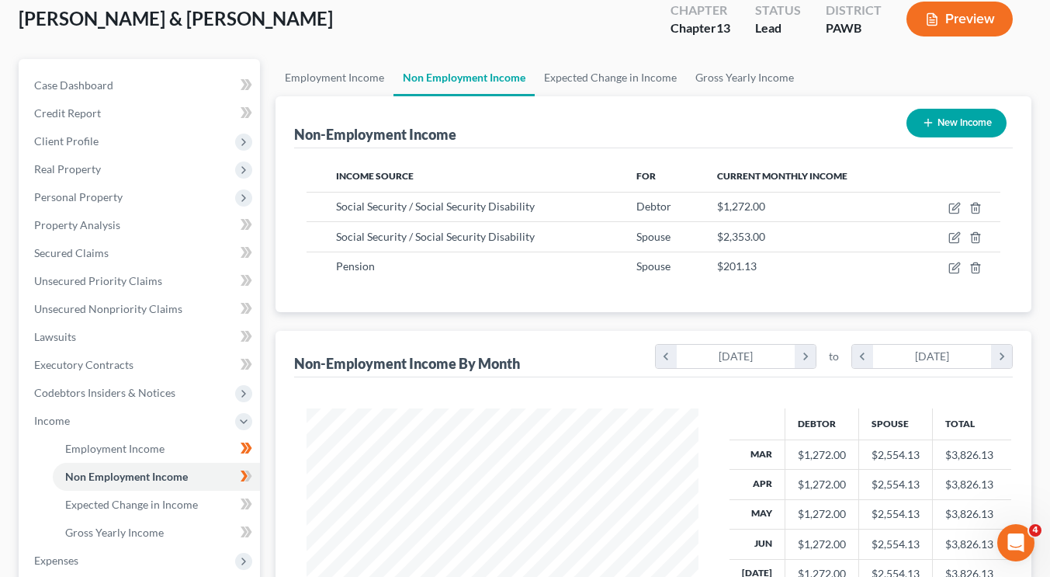
click at [173, 130] on span "Client Profile" at bounding box center [141, 141] width 238 height 28
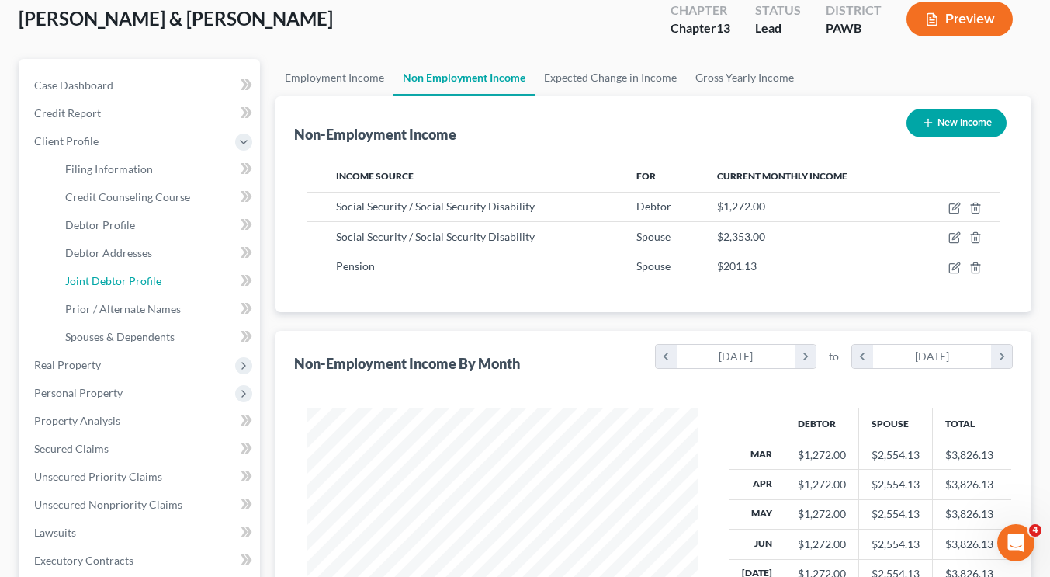
click at [168, 269] on link "Joint Debtor Profile" at bounding box center [156, 281] width 207 height 28
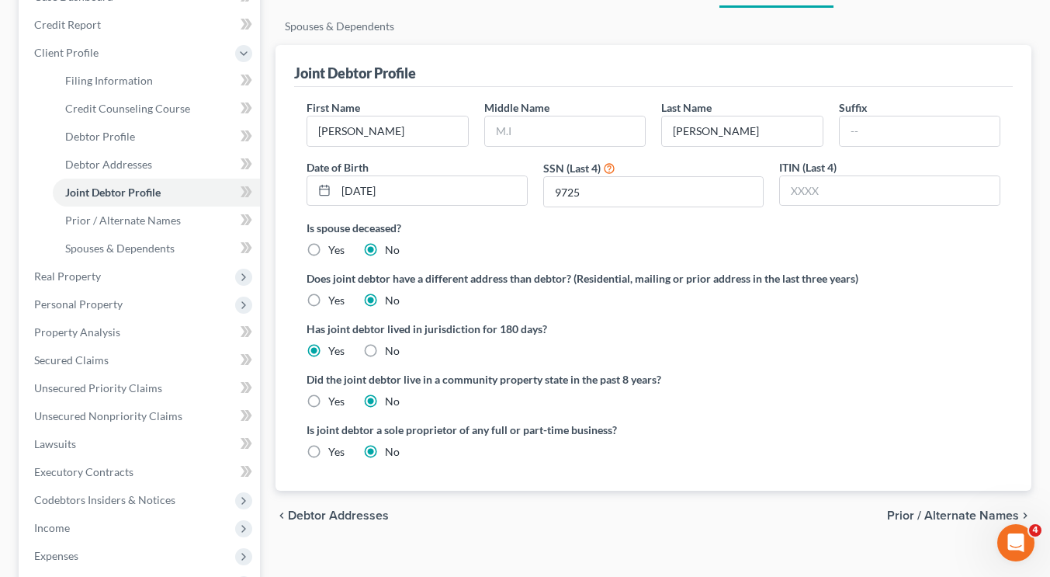
scroll to position [161, 0]
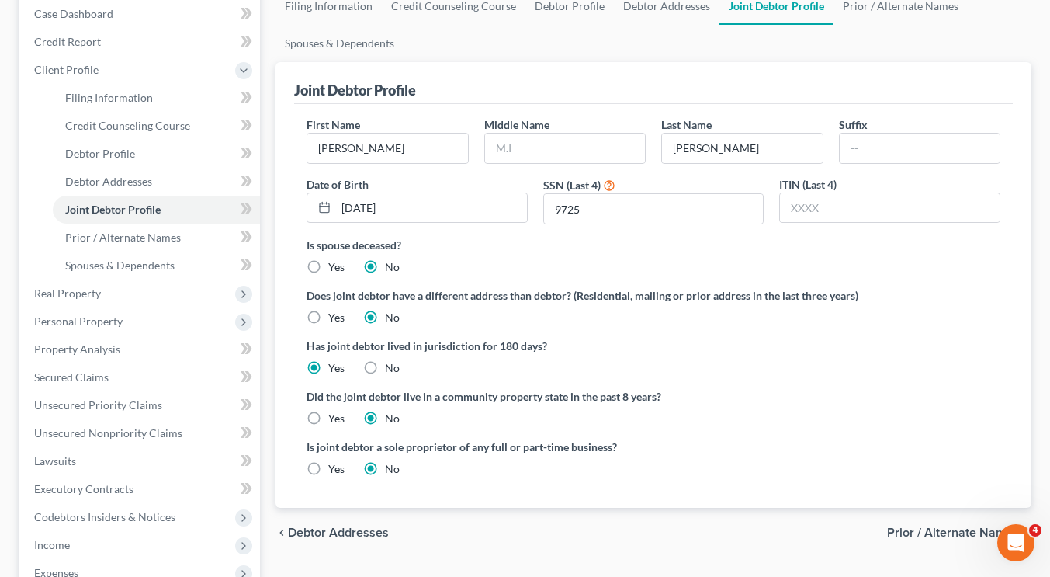
click at [909, 307] on div "Does joint debtor have a different address than debtor? (Residential, mailing o…" at bounding box center [654, 306] width 694 height 38
